Goal: Navigation & Orientation: Find specific page/section

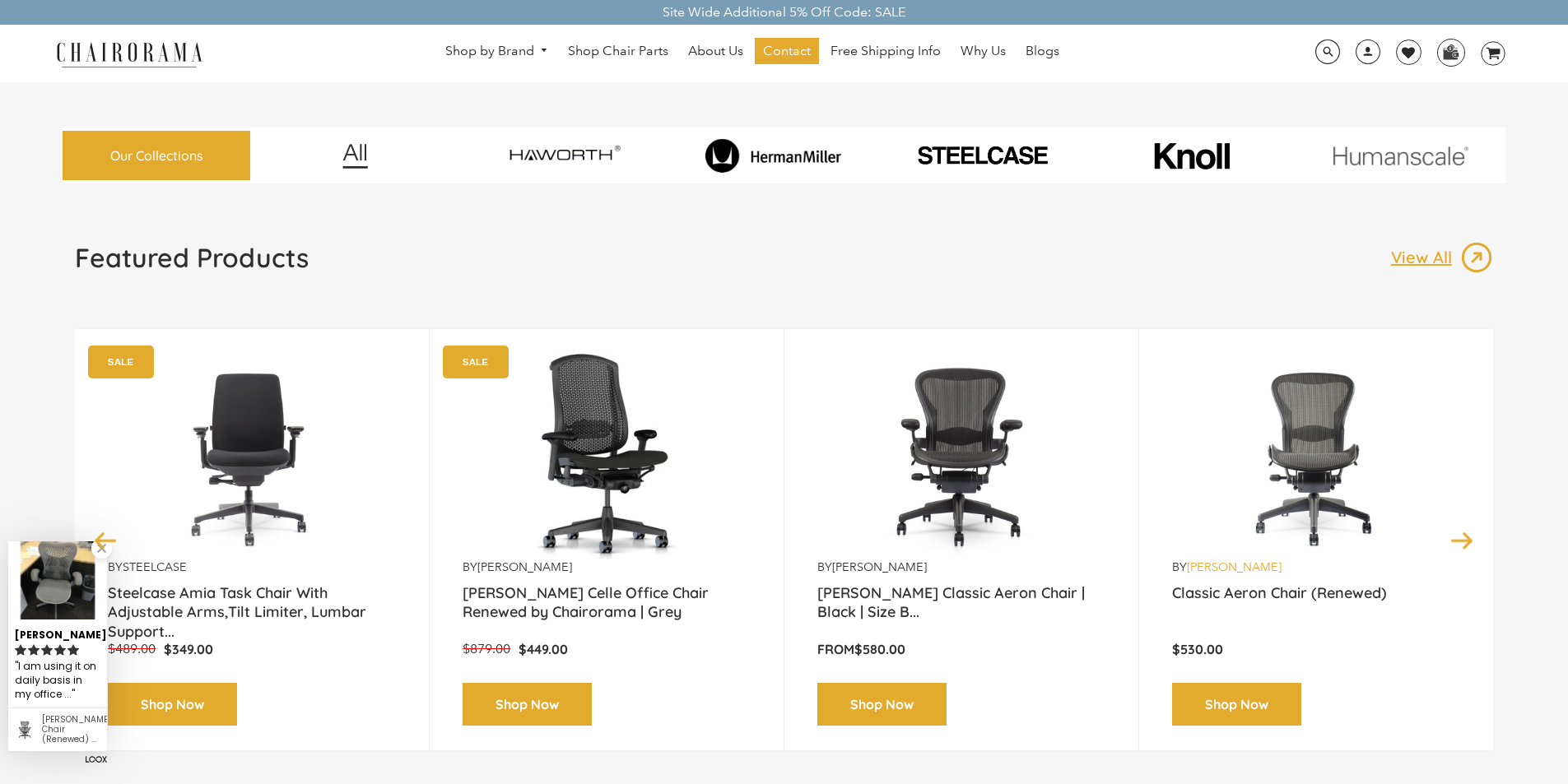
click at [1203, 559] on link "[PERSON_NAME]" at bounding box center [1233, 566] width 94 height 14
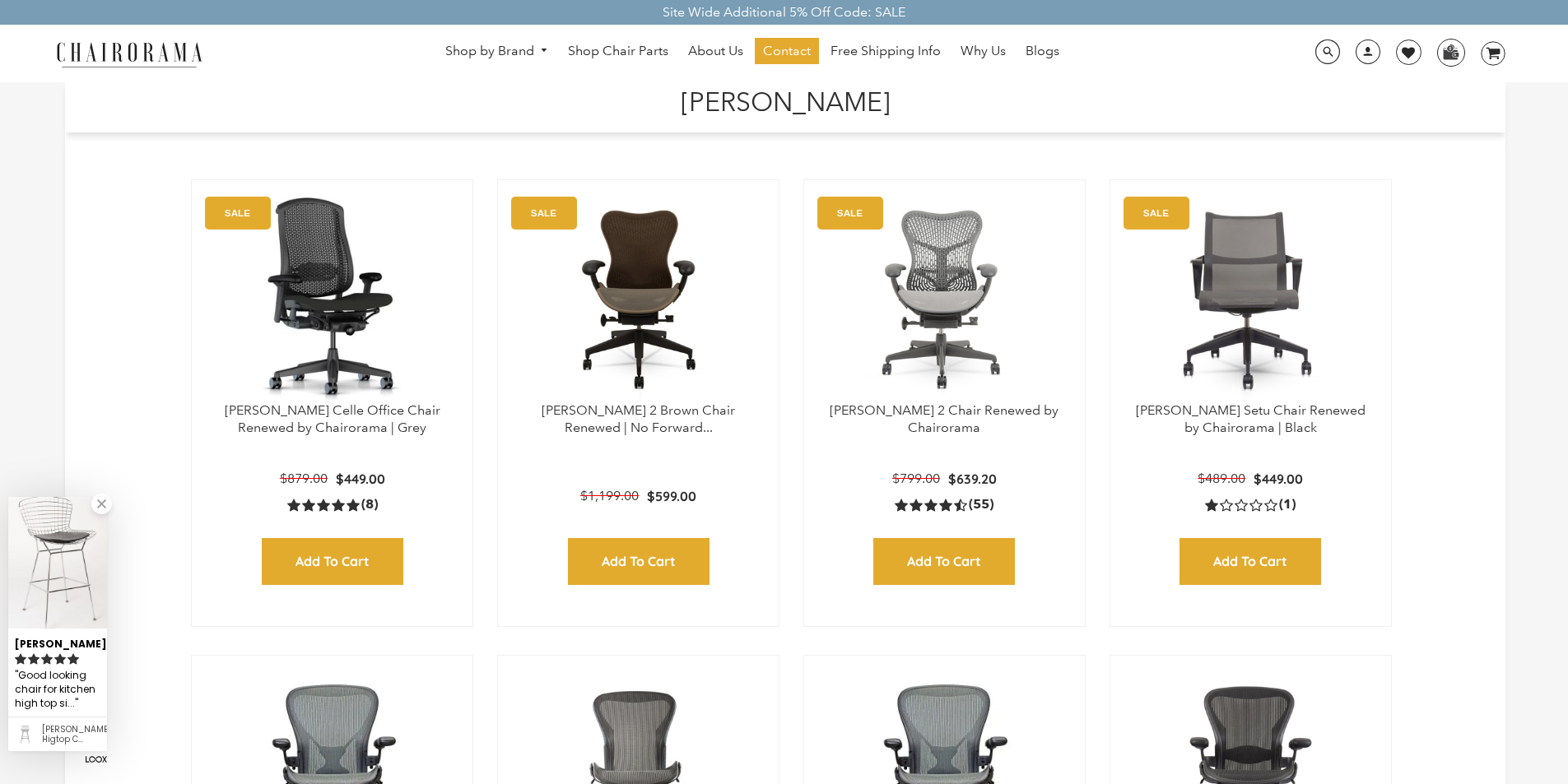
click at [632, 86] on h1 "[PERSON_NAME]" at bounding box center [785, 100] width 1407 height 36
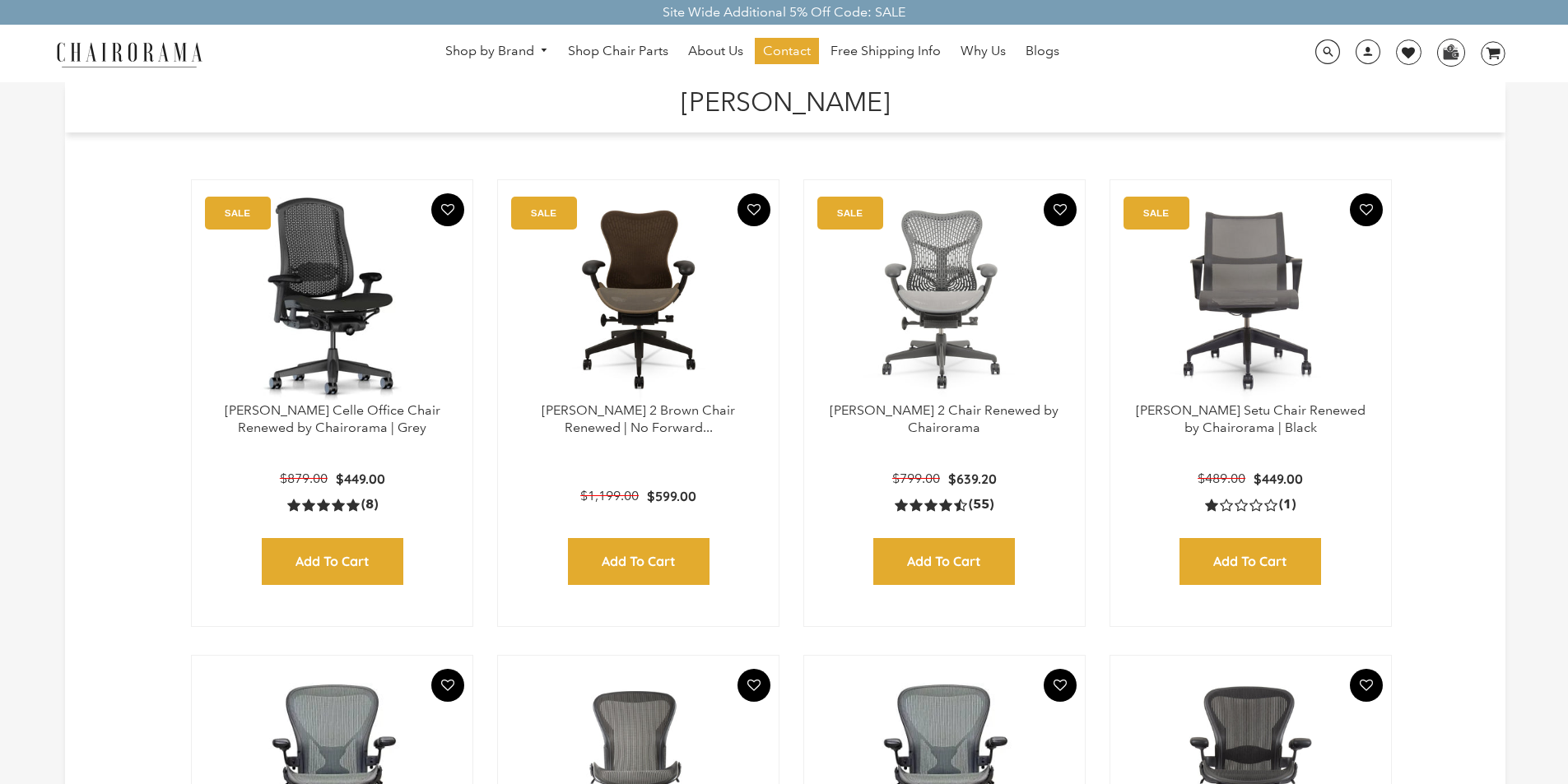
click at [640, 112] on h1 "[PERSON_NAME]" at bounding box center [785, 100] width 1407 height 36
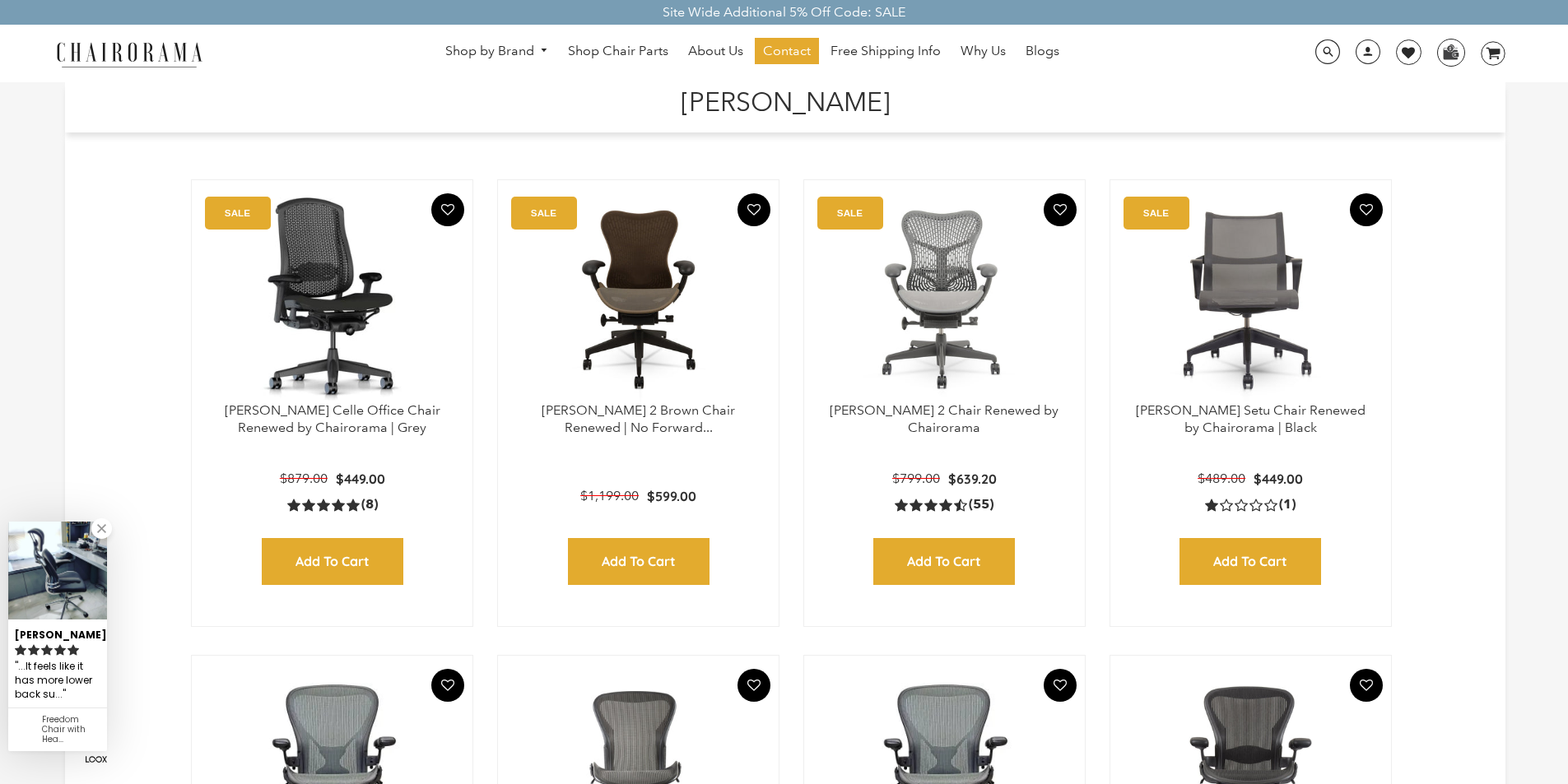
click at [883, 89] on h1 "[PERSON_NAME]" at bounding box center [785, 100] width 1407 height 36
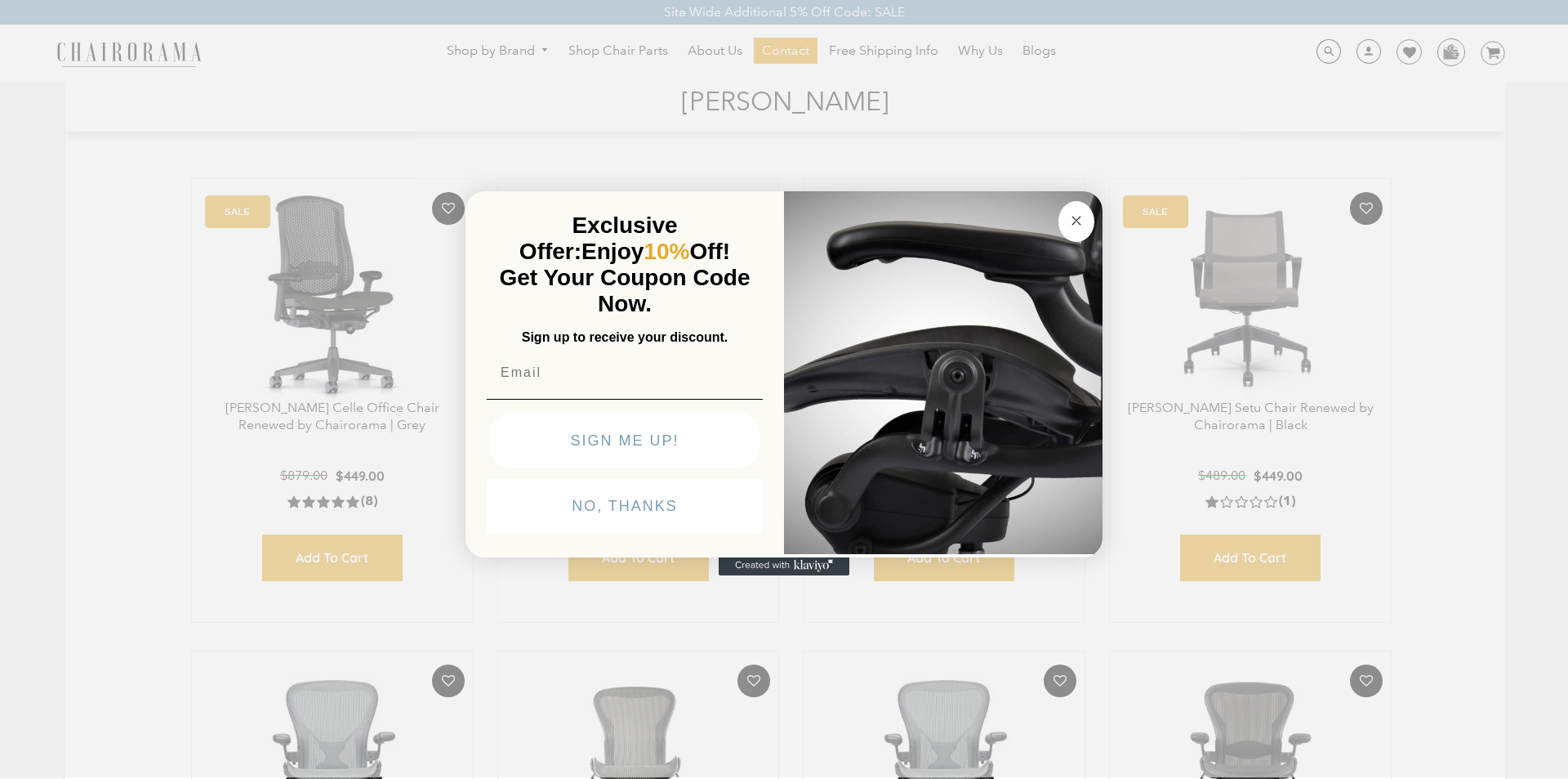
click input "Submit" at bounding box center [0, 0] width 0 height 0
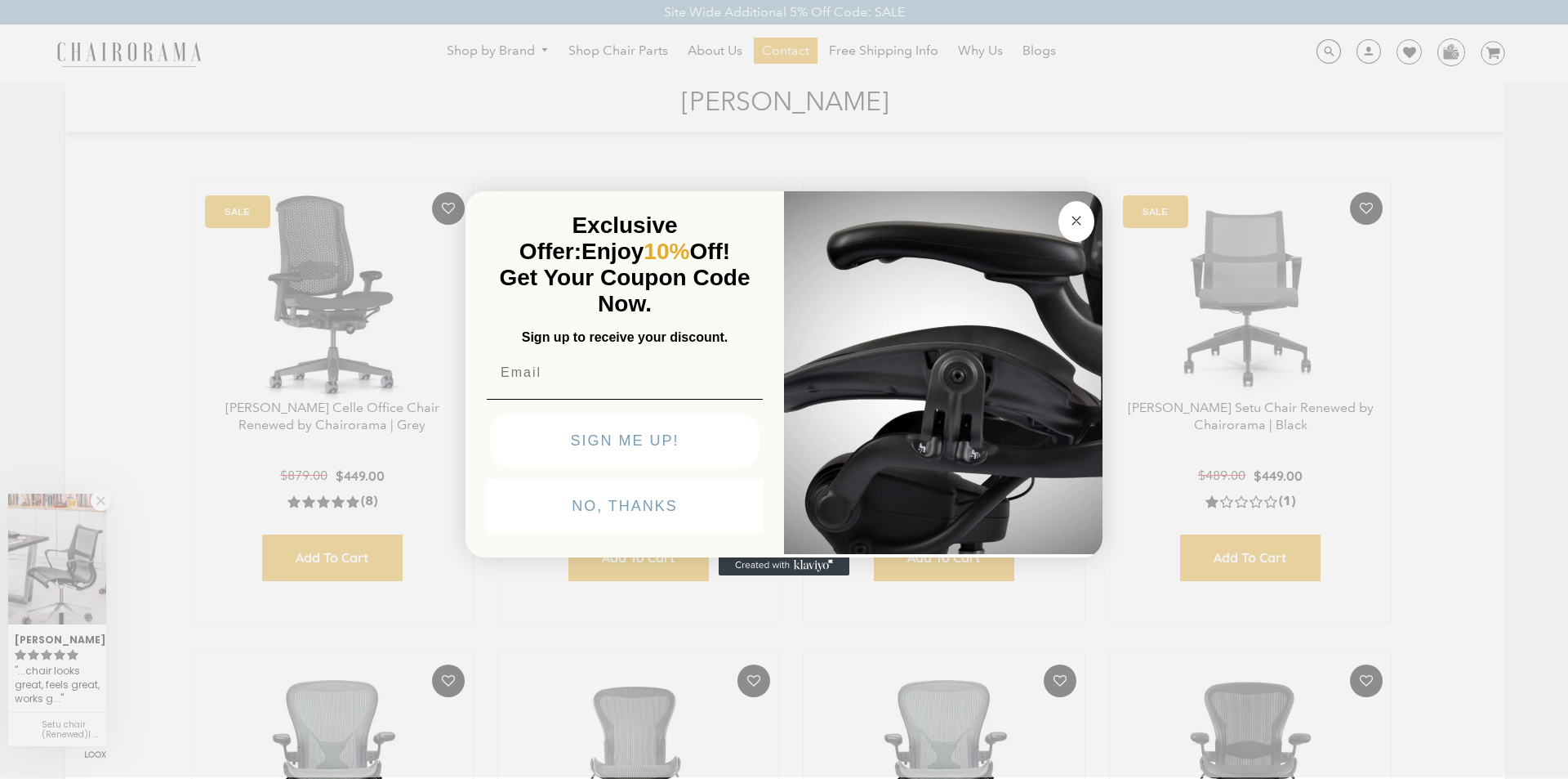
click at [642, 213] on span "Exclusive Offer:" at bounding box center [599, 238] width 159 height 51
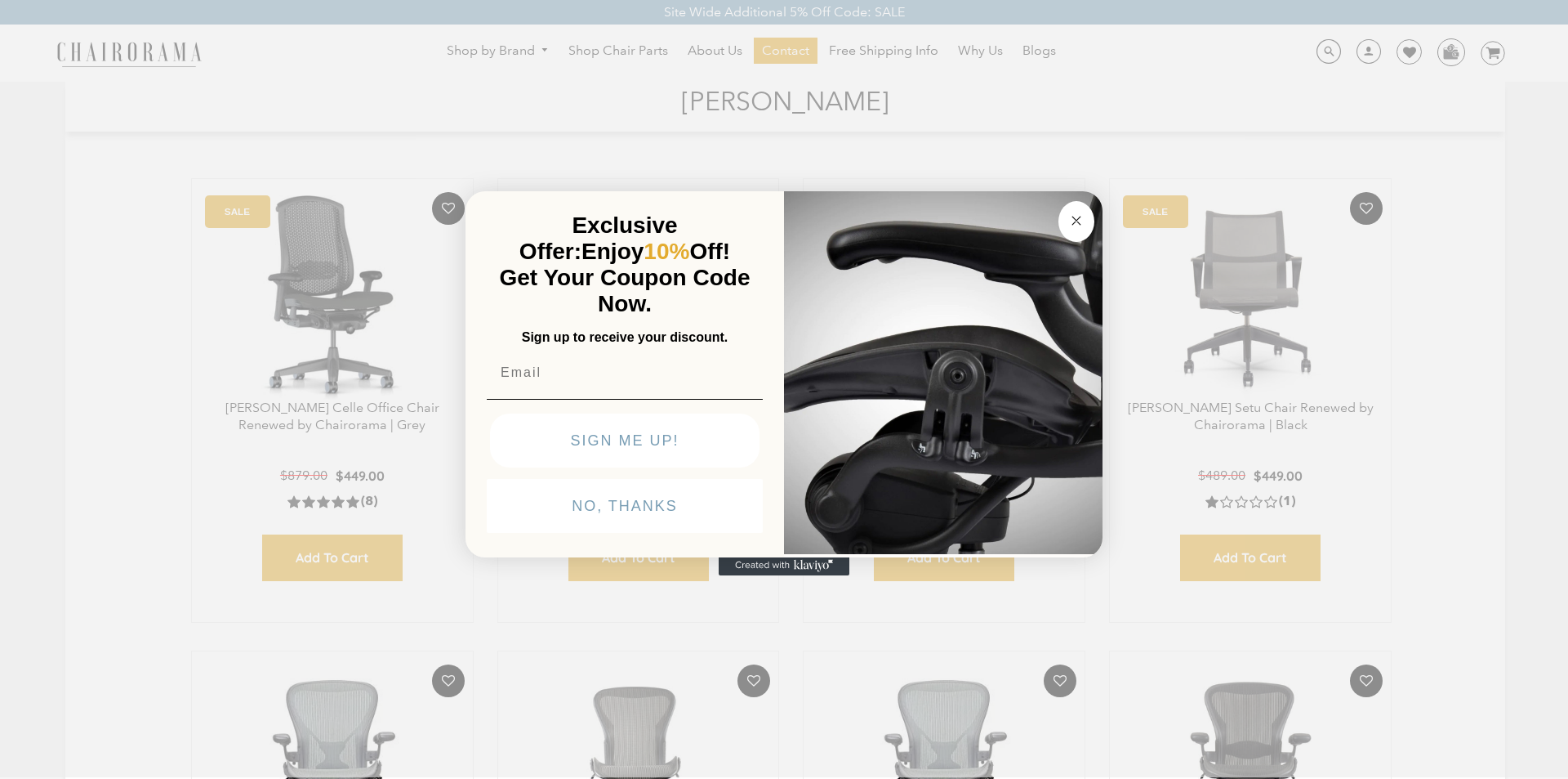
click at [874, 188] on img "POPUP Form" at bounding box center [944, 371] width 319 height 366
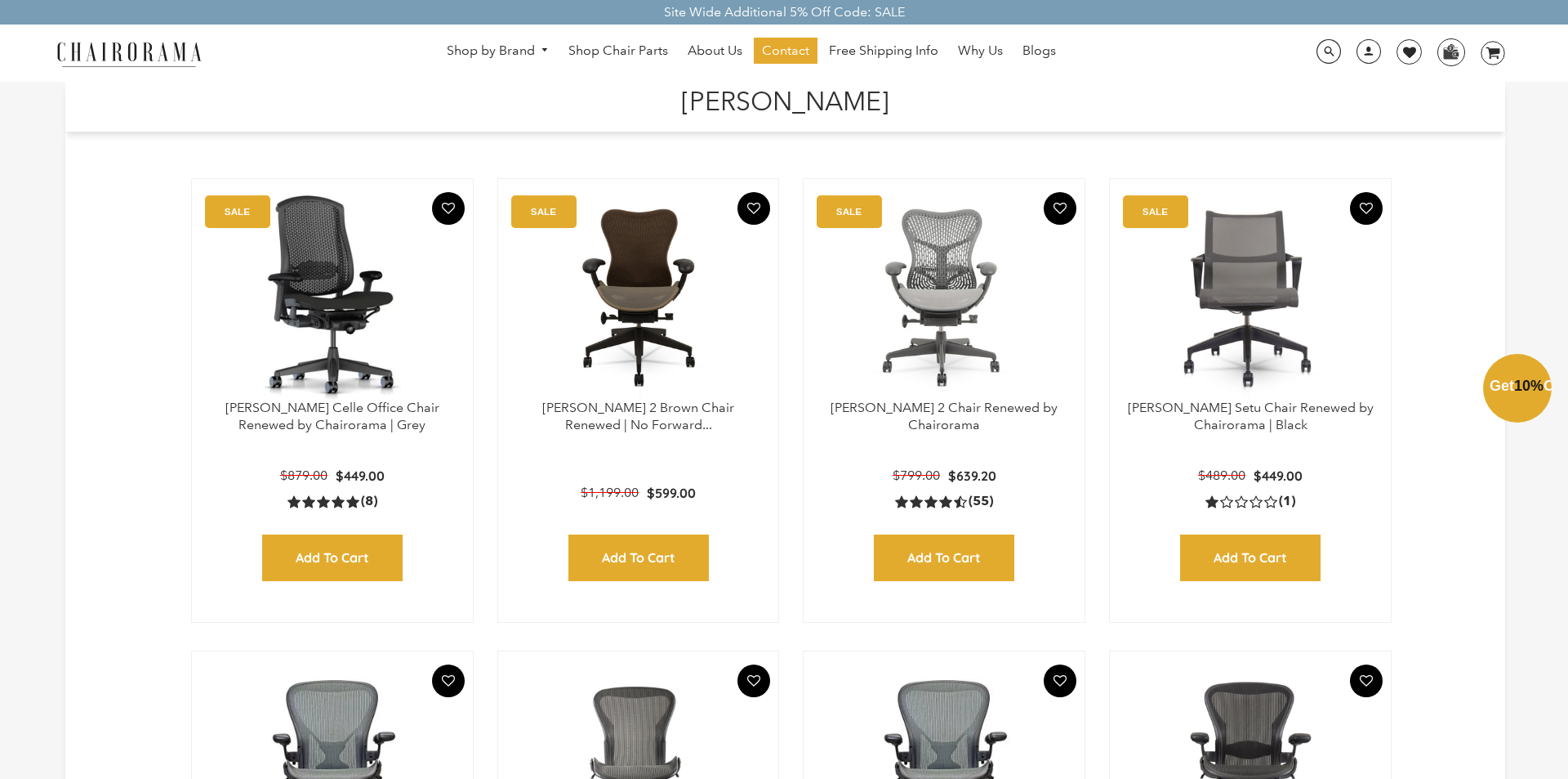
click at [290, 541] on div "Close dialog Exclusive Offer: Enjoy 10% Off! Get Your Coupon Code Now. Sign up …" at bounding box center [784, 387] width 1568 height 779
click at [1015, 42] on link "Blogs" at bounding box center [1034, 51] width 50 height 26
